Goal: Task Accomplishment & Management: Use online tool/utility

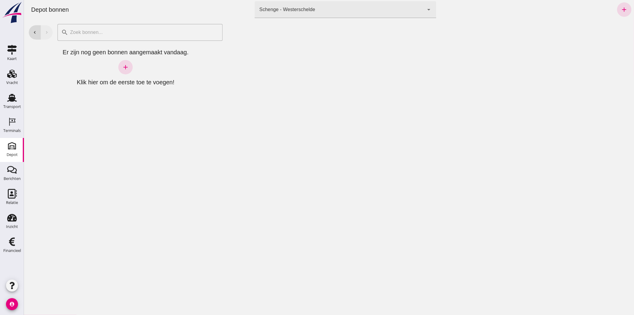
click at [392, 211] on div at bounding box center [430, 166] width 407 height 295
click at [12, 102] on div "Transport" at bounding box center [12, 106] width 18 height 8
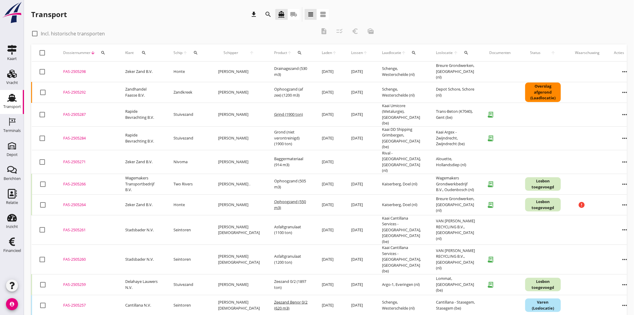
click at [141, 52] on icon "search" at bounding box center [143, 52] width 5 height 5
click at [155, 67] on input "Zoeken op opdrachtgever..." at bounding box center [169, 70] width 62 height 10
click at [187, 85] on div "Heylen Grondwerken B.V." at bounding box center [176, 84] width 66 height 7
type input "Heylen Grondwerken B.V."
click at [223, 69] on icon "check" at bounding box center [226, 70] width 7 height 7
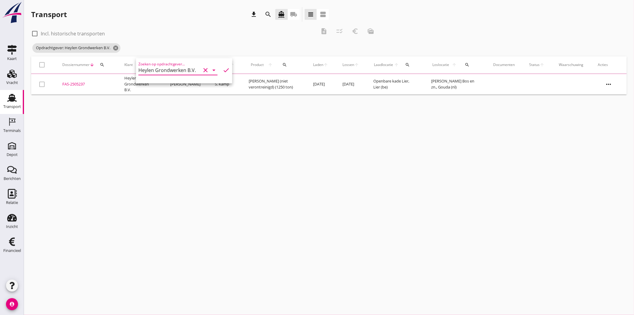
click at [217, 24] on div "check_box_outline_blank Incl. historische transporten description checklist_rtl…" at bounding box center [205, 33] width 348 height 18
drag, startPoint x: 37, startPoint y: 32, endPoint x: 48, endPoint y: 32, distance: 10.8
click at [37, 32] on div at bounding box center [35, 33] width 10 height 10
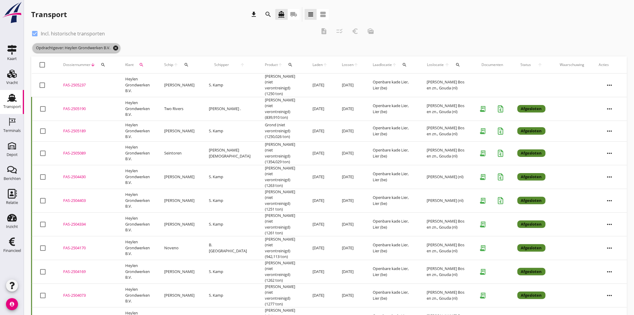
click at [119, 47] on icon "cancel" at bounding box center [116, 48] width 6 height 6
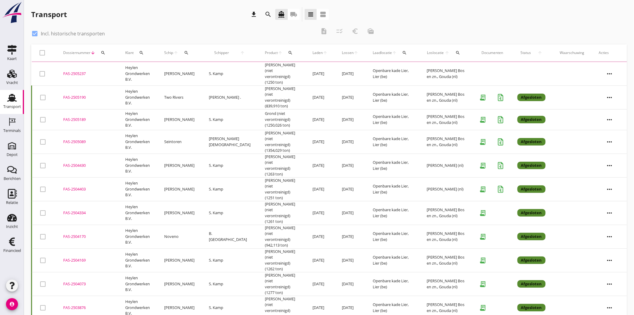
click at [34, 34] on div at bounding box center [35, 33] width 10 height 10
checkbox input "false"
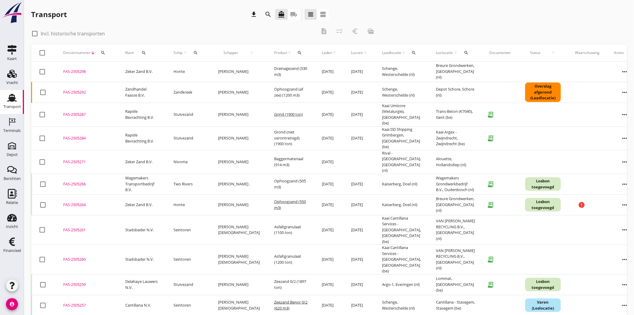
click at [102, 52] on icon "search" at bounding box center [103, 52] width 5 height 5
click at [120, 68] on input "Zoeken op dossiernummer..." at bounding box center [131, 70] width 62 height 10
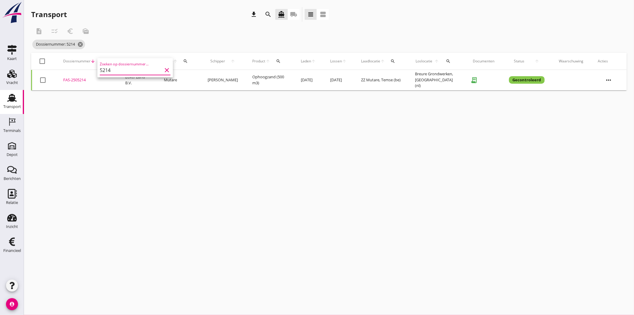
type input "5214"
click at [79, 77] on div "FAS-2505214" at bounding box center [87, 80] width 48 height 6
